Goal: Task Accomplishment & Management: Complete application form

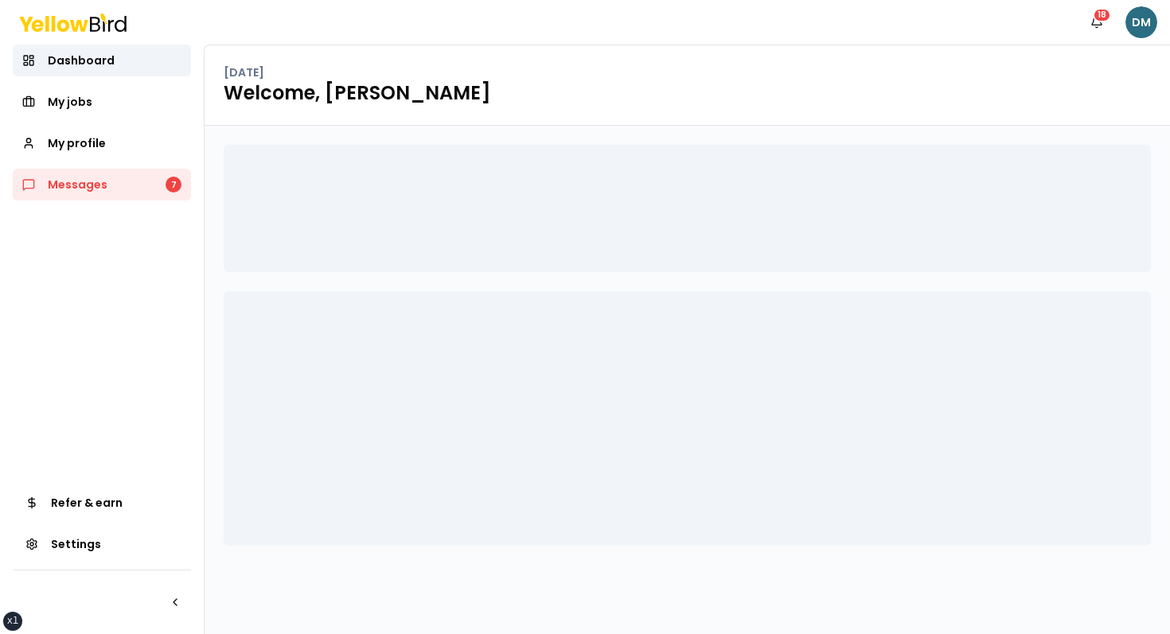
click at [1147, 21] on html "xs sm md lg xl 2xl Notifications 18 DM Dashboard My jobs My profile Messages 7 …" at bounding box center [585, 317] width 1170 height 634
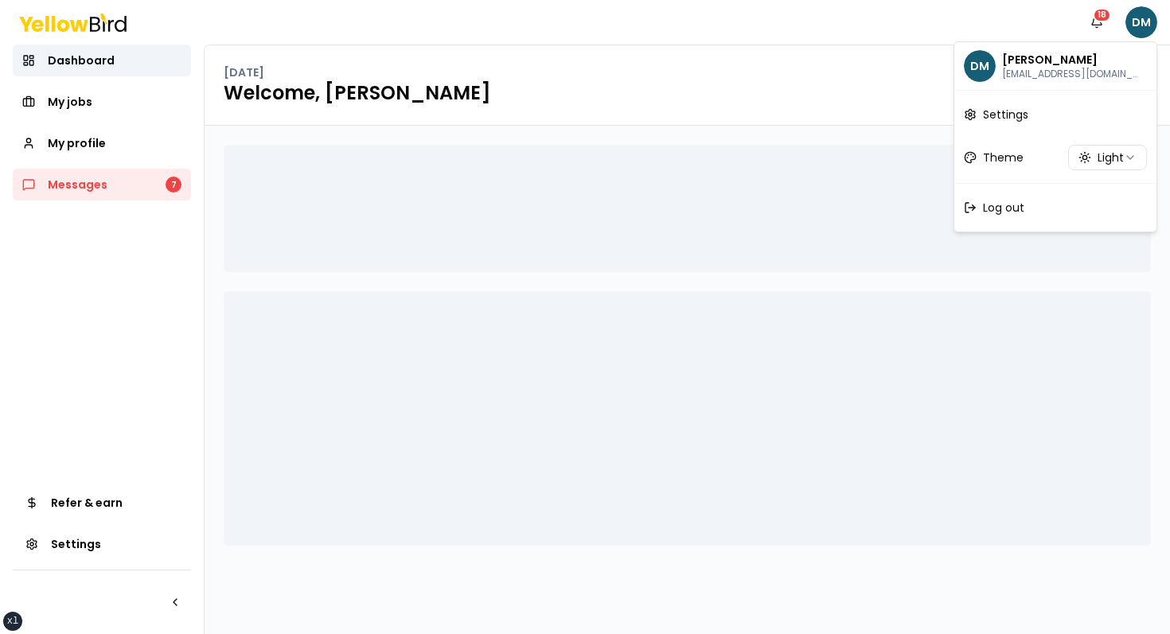
click at [765, 45] on html "xs sm md lg xl 2xl Notifications 18 DM Dashboard My jobs My profile Messages 7 …" at bounding box center [585, 317] width 1170 height 634
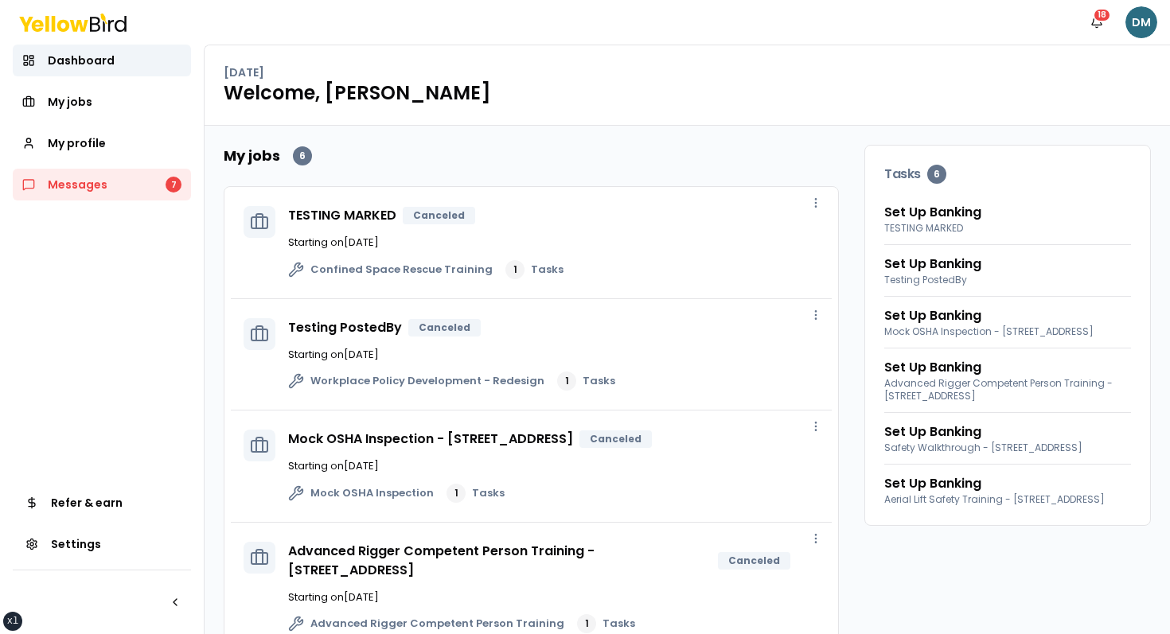
click at [1146, 29] on html "xs sm md lg xl 2xl Notifications 18 DM Dashboard My jobs My profile Messages 7 …" at bounding box center [585, 317] width 1170 height 634
click at [1150, 10] on html "xs sm md lg xl 2xl Notifications 18 DM Dashboard My jobs My profile Messages 7 …" at bounding box center [585, 317] width 1170 height 634
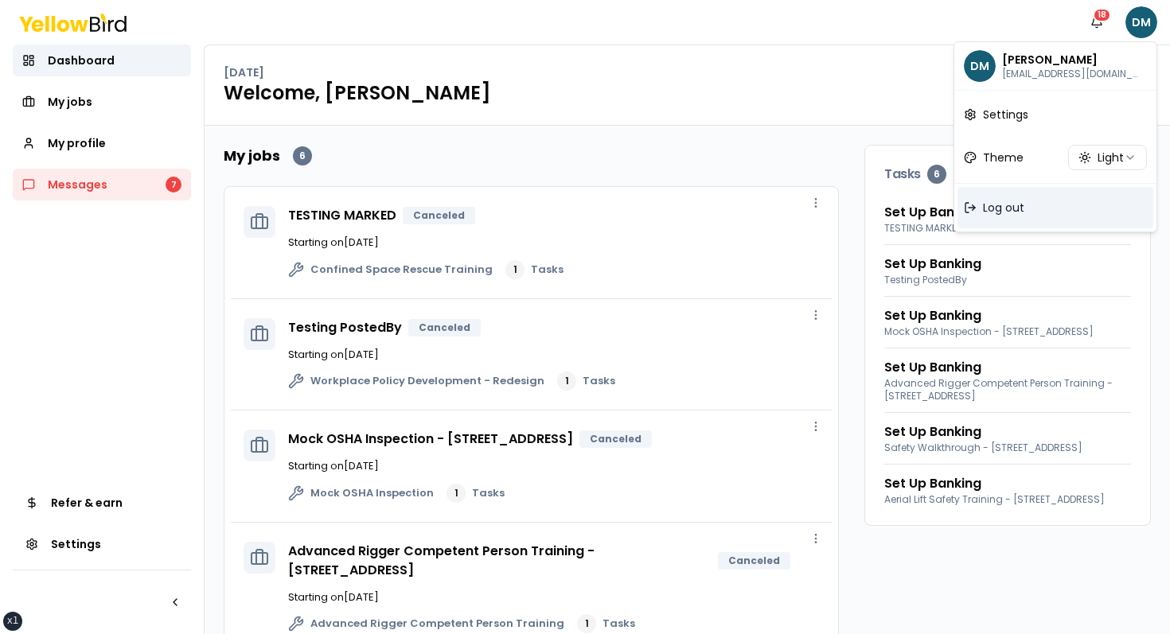
click at [995, 208] on span "Log out" at bounding box center [1003, 208] width 41 height 16
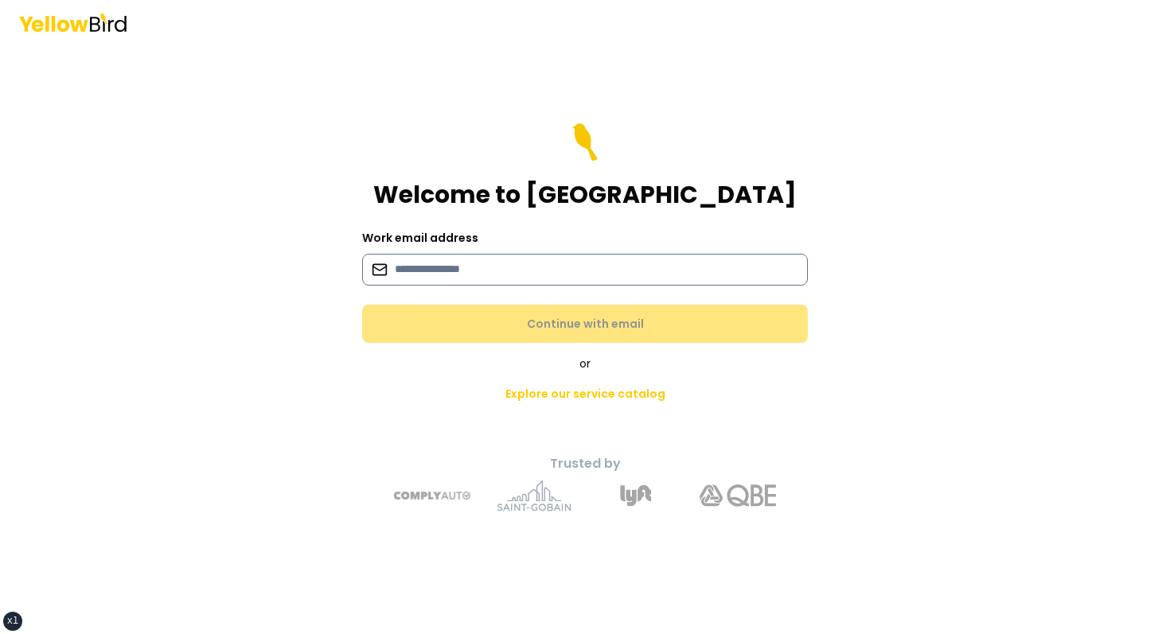
click at [407, 273] on input at bounding box center [585, 270] width 446 height 32
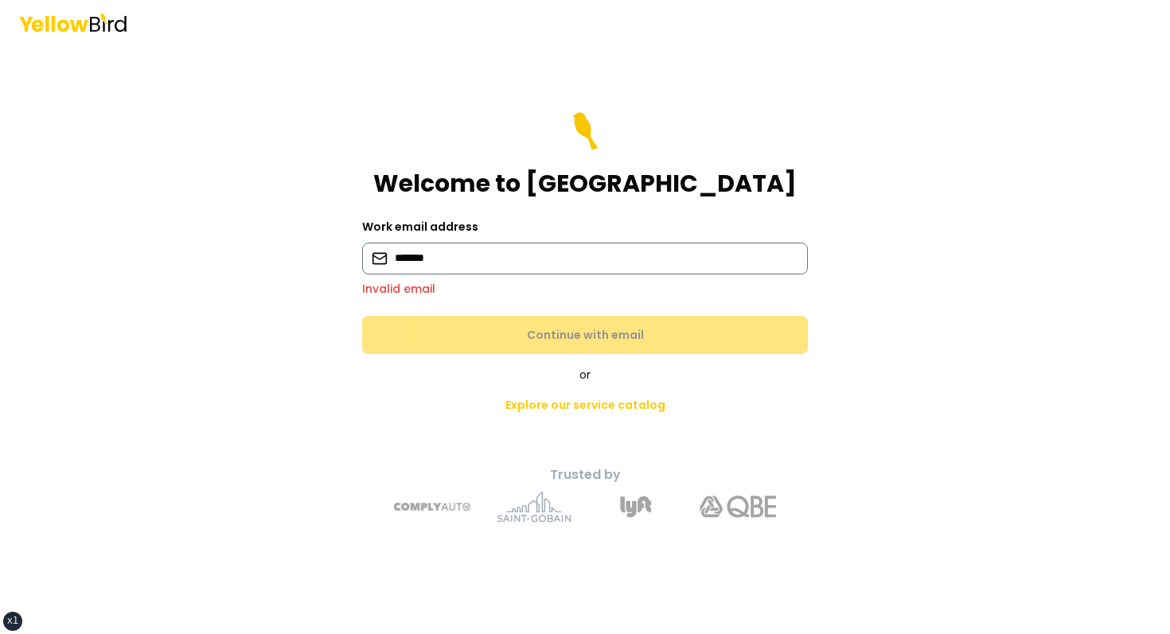
type input "**********"
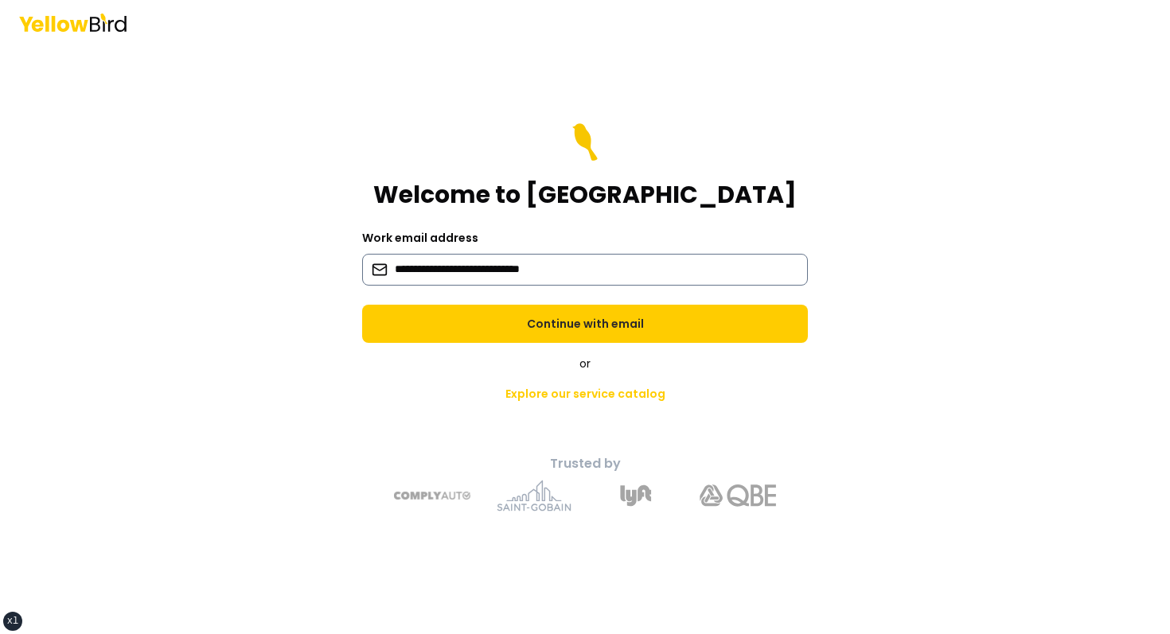
click at [362, 305] on button "Continue with email" at bounding box center [585, 324] width 446 height 38
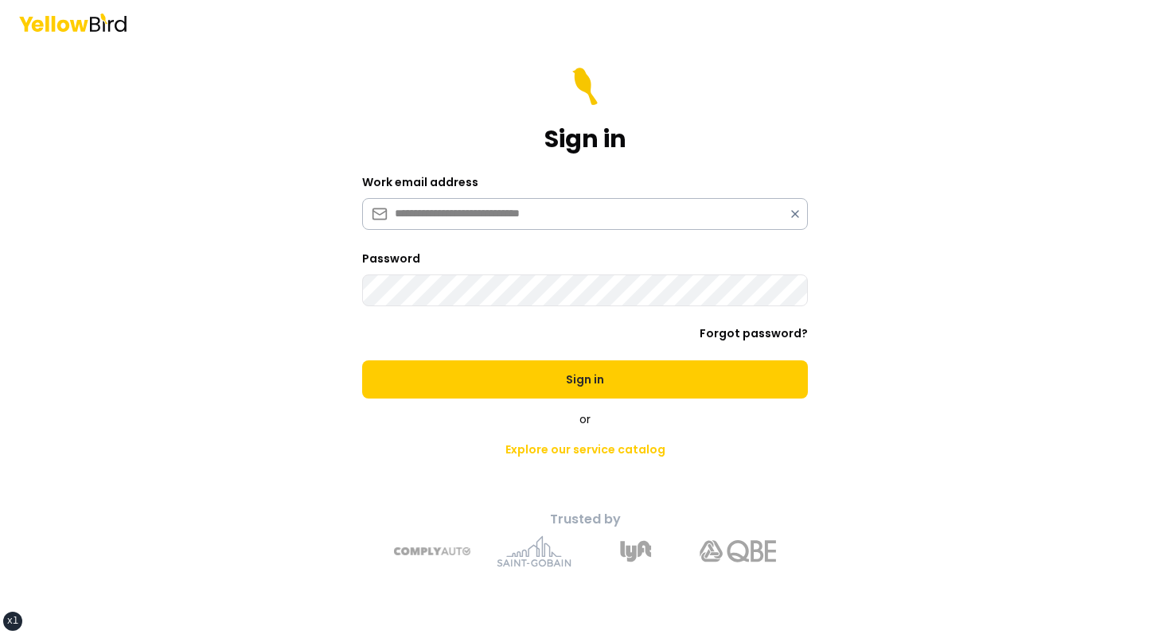
click at [362, 361] on button "Sign in" at bounding box center [585, 380] width 446 height 38
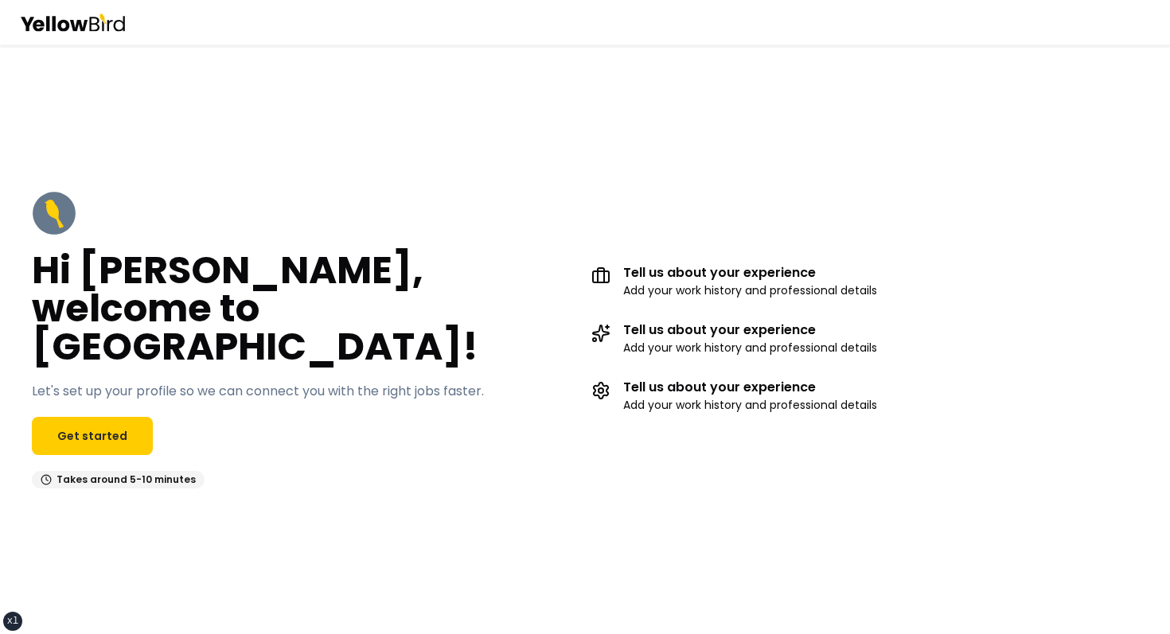
click at [425, 159] on div "Hi John, welcome to YellowBird! Let's set up your profile so we can connect you…" at bounding box center [585, 340] width 1170 height 590
click at [106, 417] on link "Get started" at bounding box center [92, 436] width 121 height 38
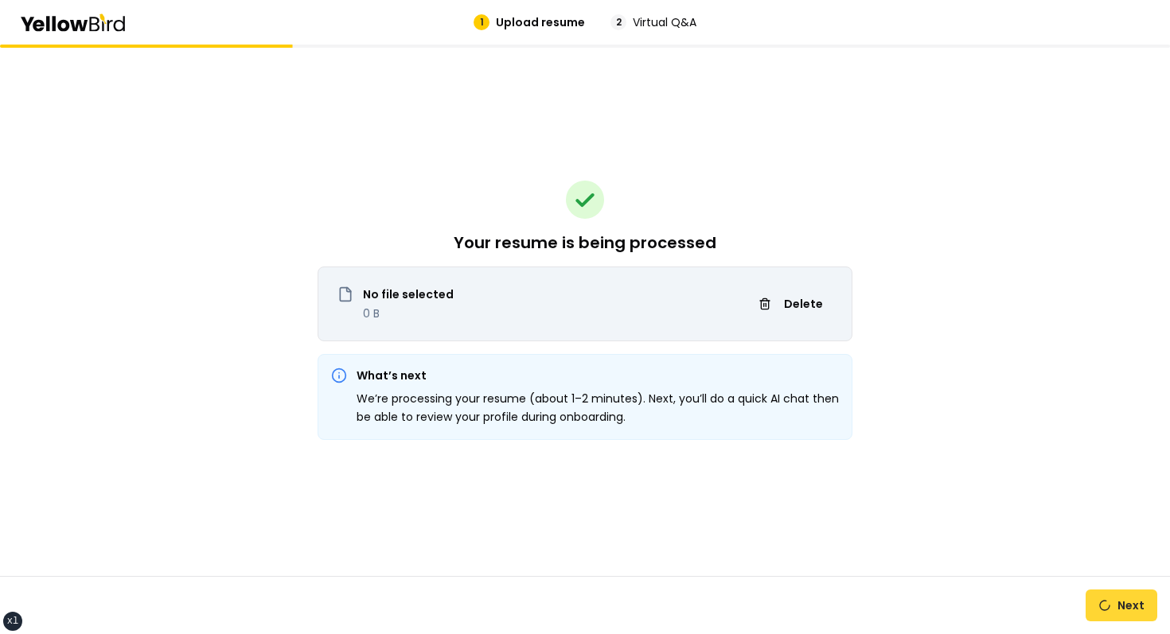
click at [1132, 605] on button "Next" at bounding box center [1122, 606] width 72 height 32
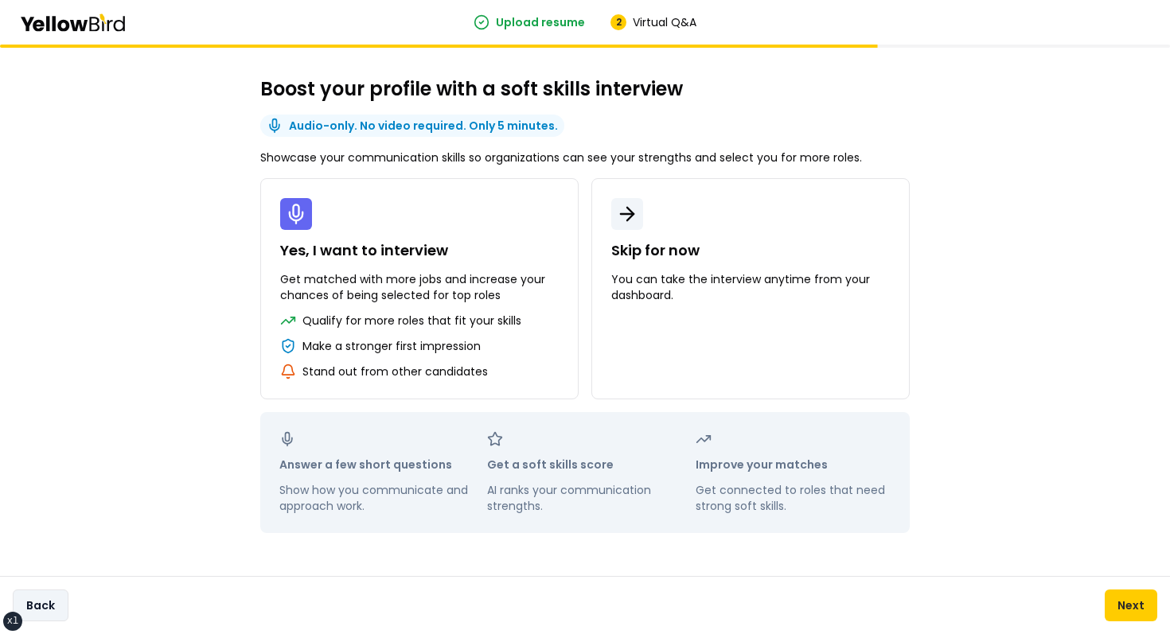
click at [36, 611] on button "Back" at bounding box center [41, 606] width 56 height 32
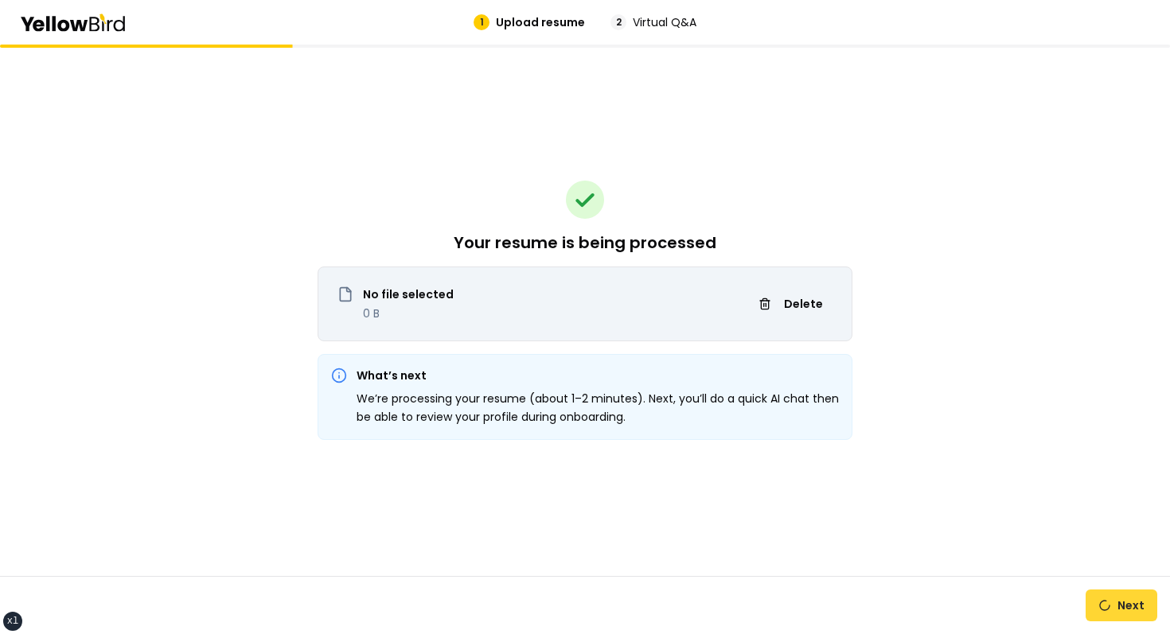
click at [1118, 603] on button "Next" at bounding box center [1122, 606] width 72 height 32
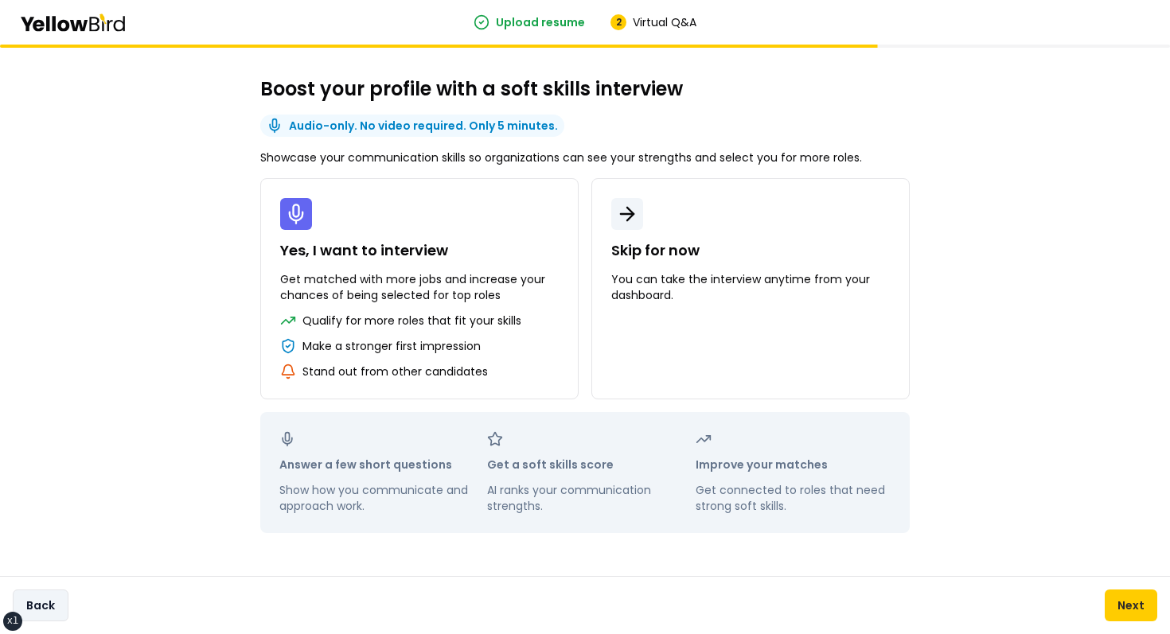
click at [55, 603] on button "Back" at bounding box center [41, 606] width 56 height 32
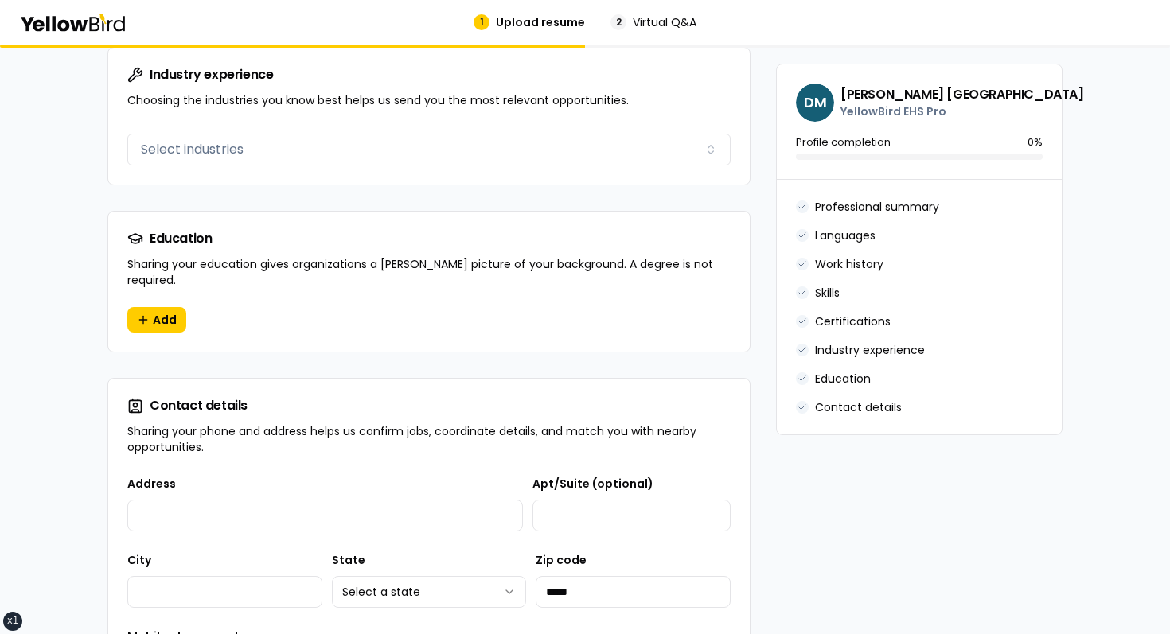
scroll to position [1514, 0]
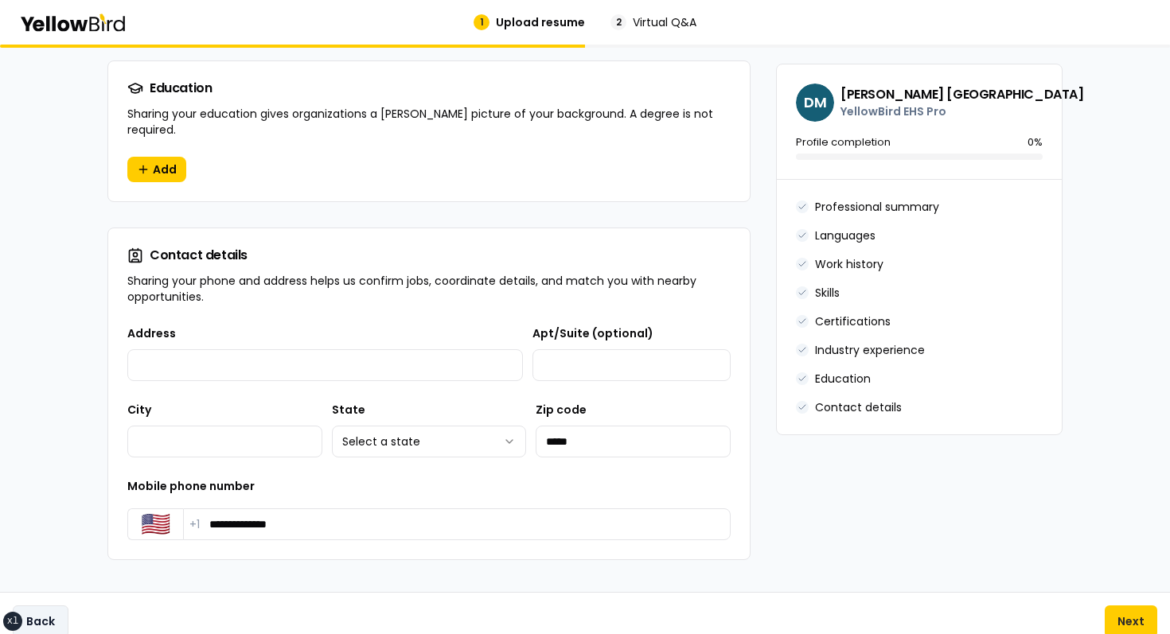
click at [24, 619] on button "Back" at bounding box center [41, 622] width 56 height 32
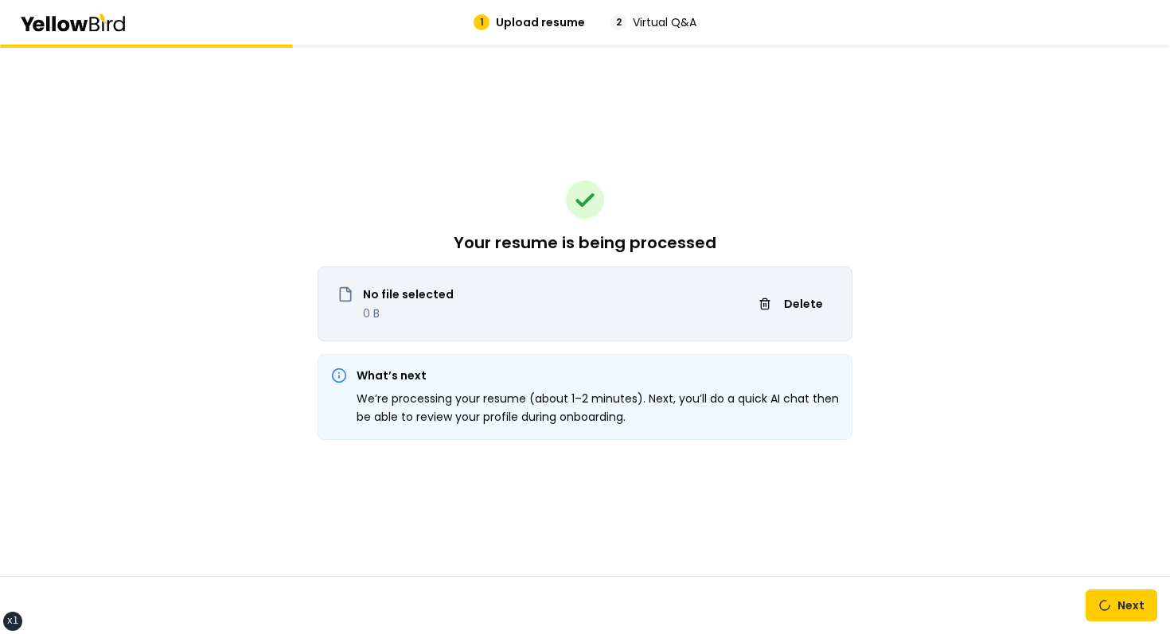
click at [450, 161] on div "Your resume is being processed No file selected 0 B Delete What’s next We’re pr…" at bounding box center [585, 311] width 535 height 532
click at [1110, 612] on button "Next" at bounding box center [1122, 606] width 72 height 32
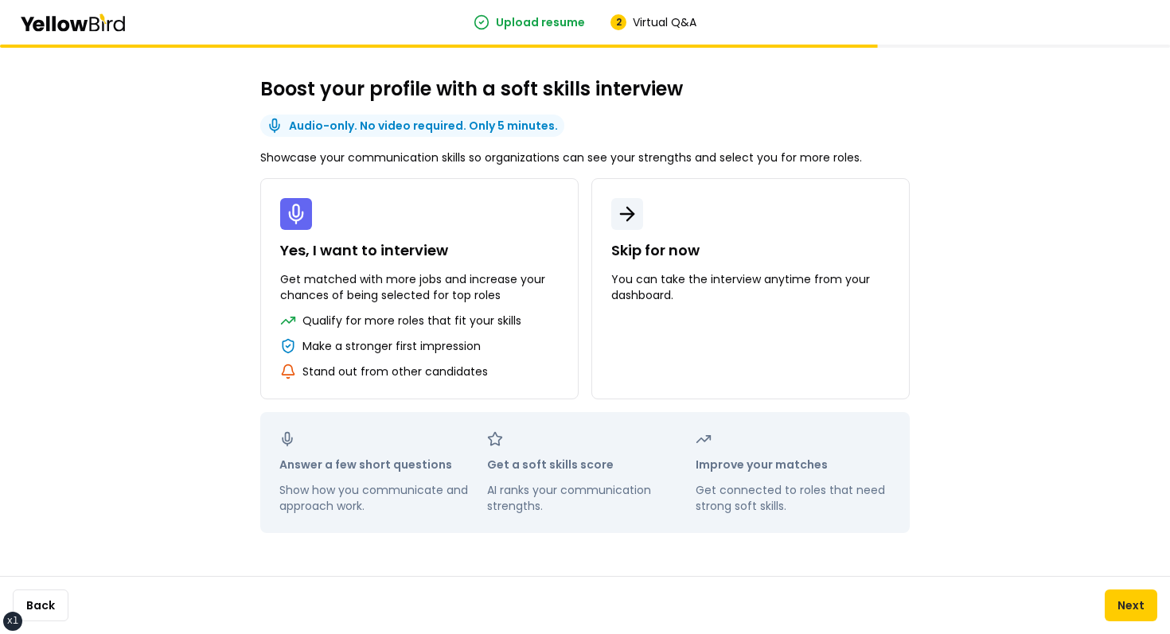
click at [1030, 290] on div "Boost your profile with a soft skills interview Audio-only. No video required. …" at bounding box center [585, 340] width 1170 height 590
click at [73, 610] on div "Back Next" at bounding box center [585, 605] width 1170 height 58
click at [67, 610] on button "Back" at bounding box center [41, 606] width 56 height 32
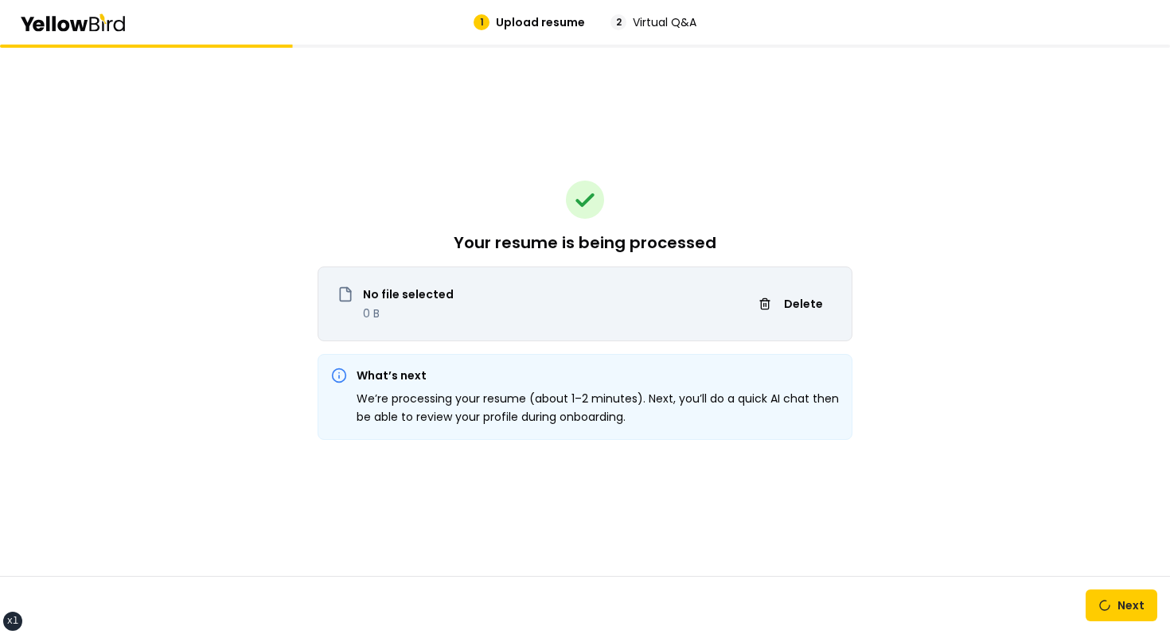
click at [654, 341] on div "No file selected 0 B Delete" at bounding box center [585, 304] width 535 height 75
drag, startPoint x: 479, startPoint y: 256, endPoint x: 702, endPoint y: 372, distance: 251.3
click at [699, 372] on div "Your resume is being processed No file selected 0 B Delete What’s next We’re pr…" at bounding box center [585, 311] width 535 height 532
click at [711, 450] on div "Your resume is being processed No file selected 0 B Delete What’s next We’re pr…" at bounding box center [585, 311] width 535 height 532
click at [1073, 520] on div "Your resume is being processed No file selected 0 B Delete What’s next We’re pr…" at bounding box center [585, 340] width 1170 height 590
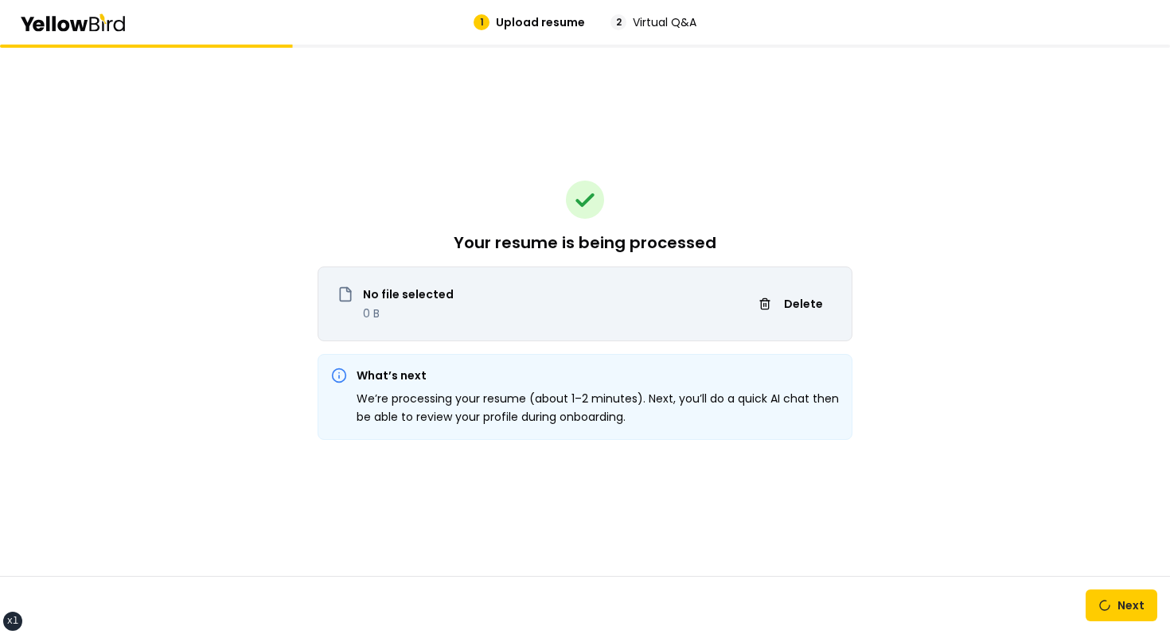
click at [661, 435] on div "What’s next We’re processing your resume (about 1–2 minutes). Next, you’ll do a…" at bounding box center [585, 397] width 535 height 86
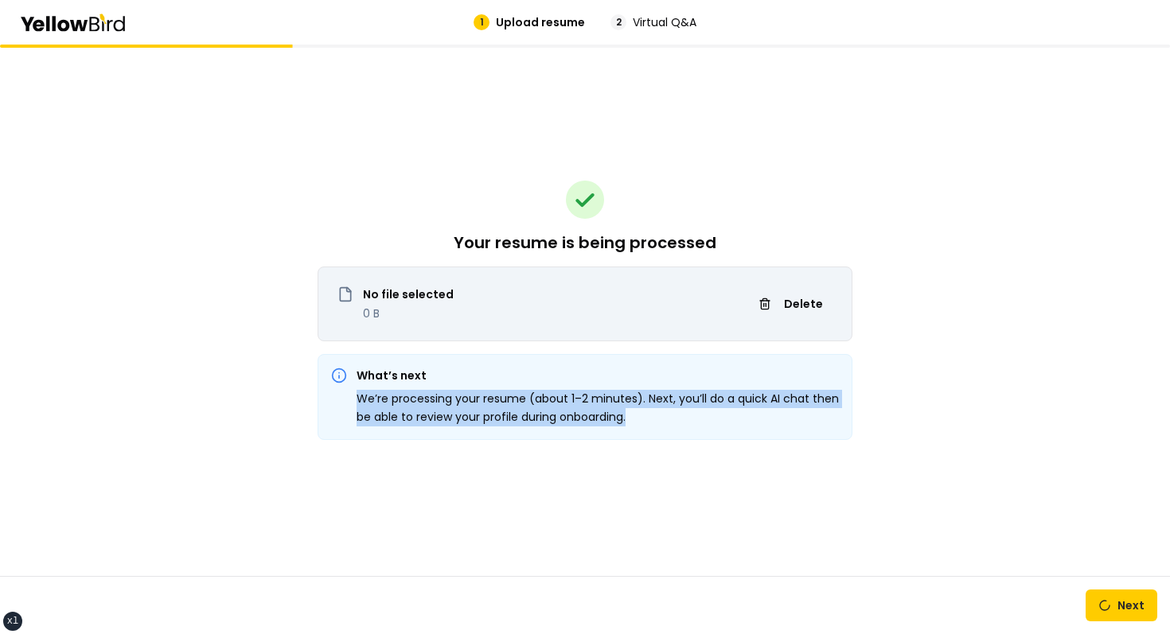
drag, startPoint x: 661, startPoint y: 435, endPoint x: 427, endPoint y: 380, distance: 240.2
click at [427, 380] on div "What’s next We’re processing your resume (about 1–2 minutes). Next, you’ll do a…" at bounding box center [585, 397] width 535 height 86
click at [422, 380] on h3 "What’s next" at bounding box center [598, 376] width 482 height 16
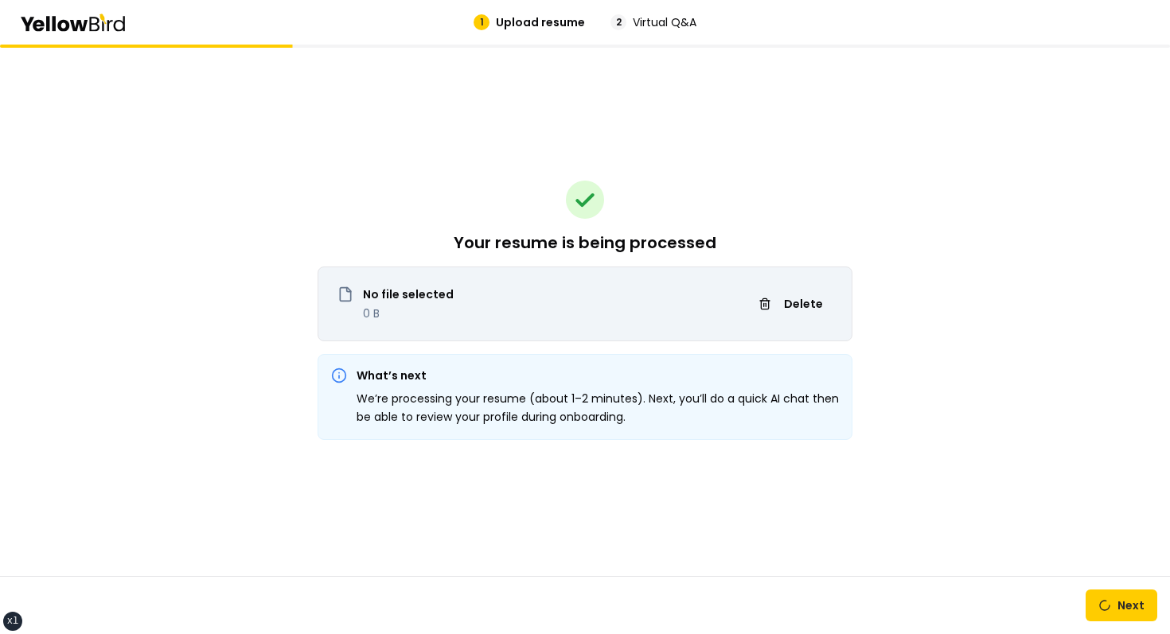
click at [422, 380] on h3 "What’s next" at bounding box center [598, 376] width 482 height 16
click at [503, 400] on p "We’re processing your resume (about 1–2 minutes). Next, you’ll do a quick AI ch…" at bounding box center [598, 408] width 482 height 37
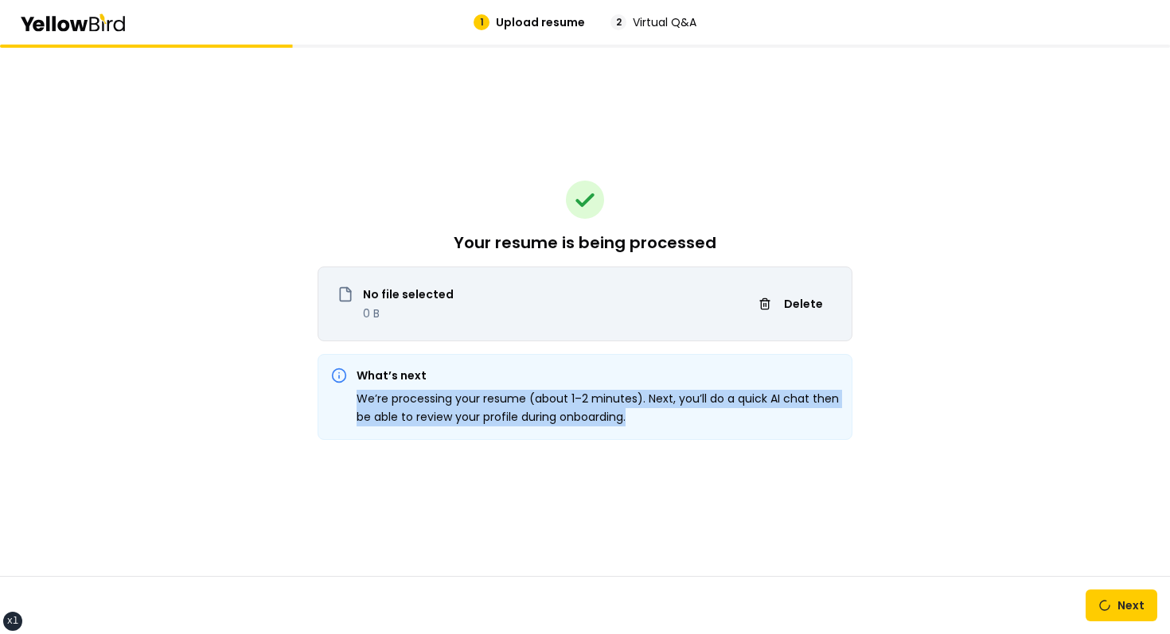
click at [579, 408] on p "We’re processing your resume (about 1–2 minutes). Next, you’ll do a quick AI ch…" at bounding box center [598, 408] width 482 height 37
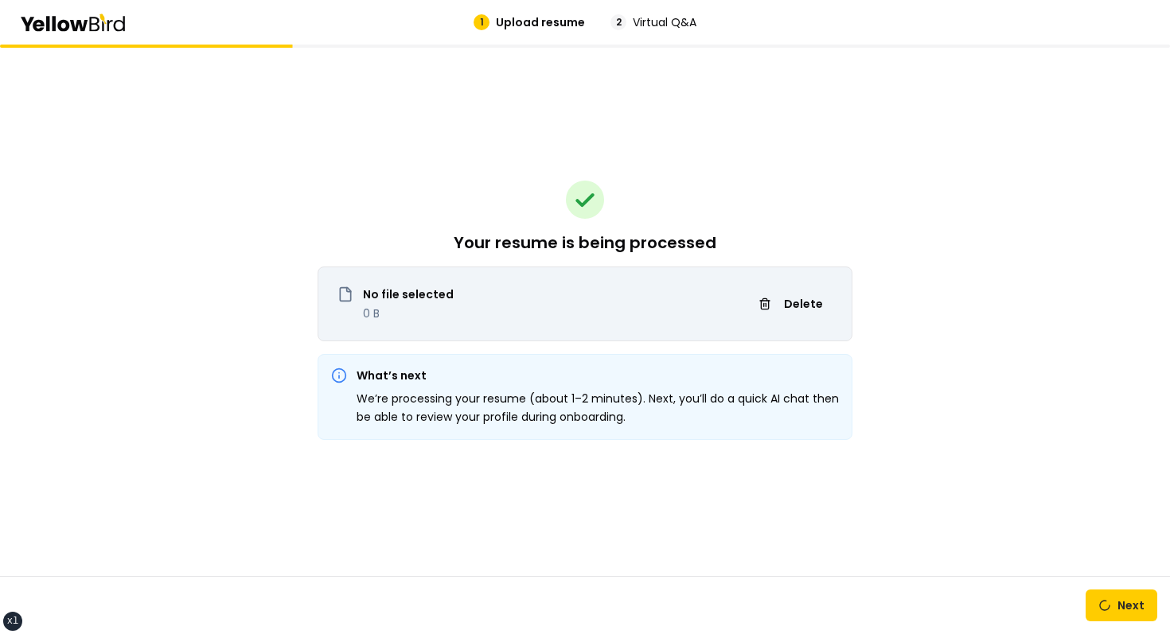
click at [579, 408] on p "We’re processing your resume (about 1–2 minutes). Next, you’ll do a quick AI ch…" at bounding box center [598, 408] width 482 height 37
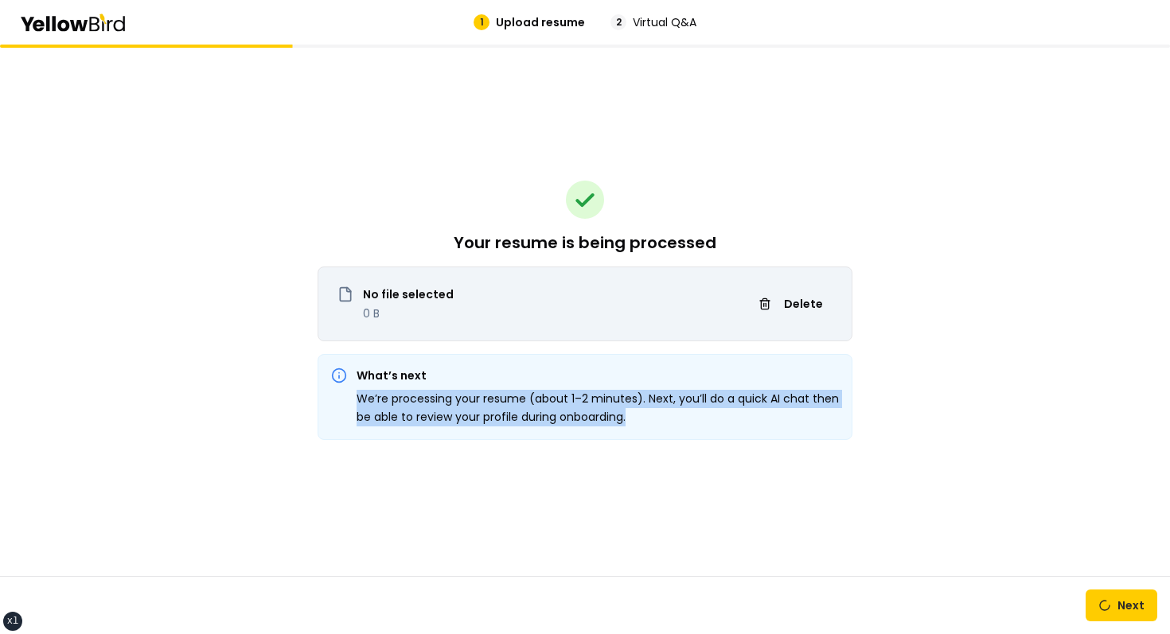
click at [485, 387] on div "What’s next We’re processing your resume (about 1–2 minutes). Next, you’ll do a…" at bounding box center [598, 397] width 482 height 59
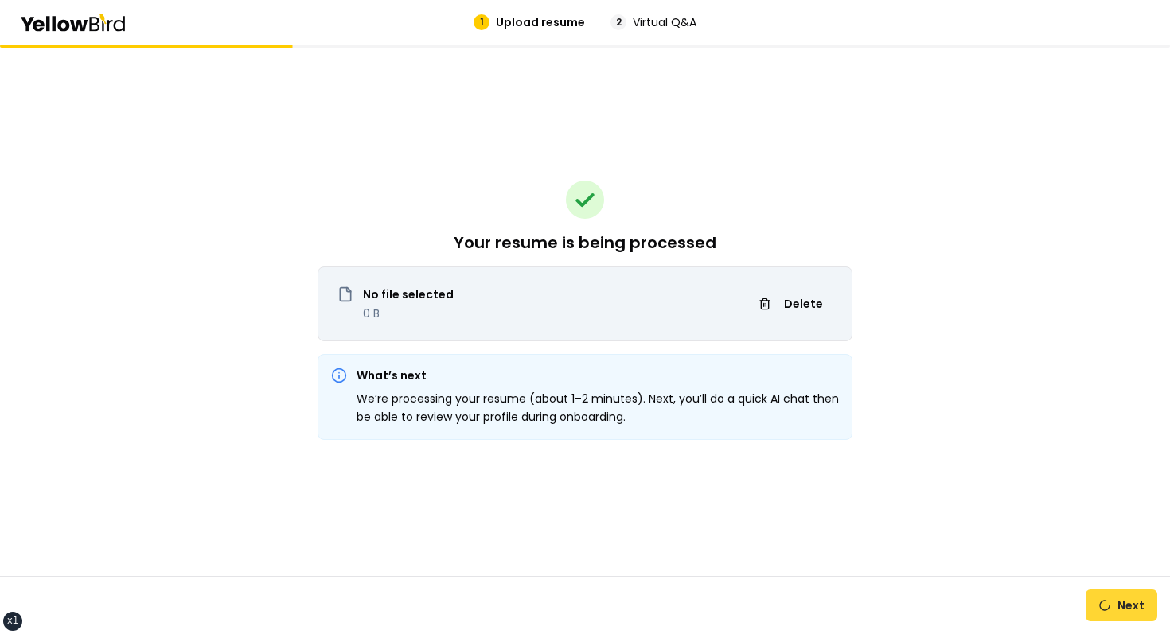
click at [1107, 595] on button "Next" at bounding box center [1122, 606] width 72 height 32
